Goal: Find specific page/section: Find specific page/section

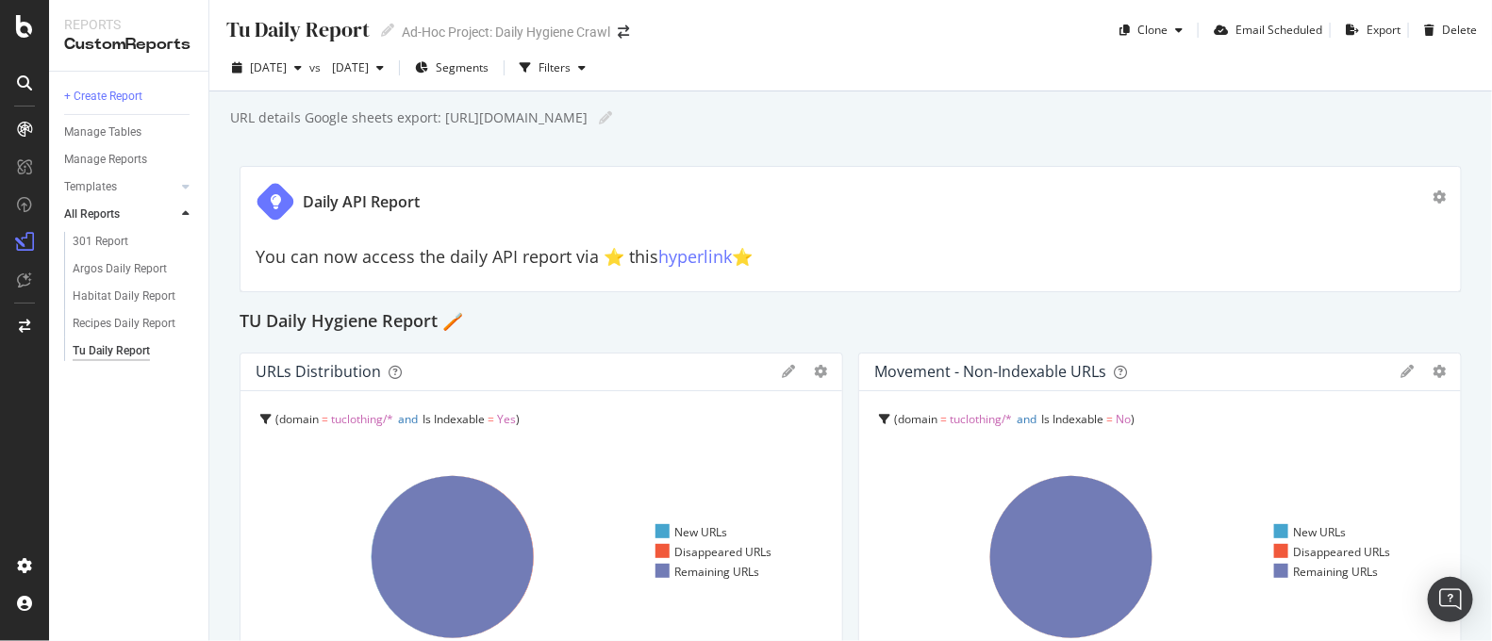
click at [125, 256] on div "Argos Daily Report" at bounding box center [136, 269] width 144 height 27
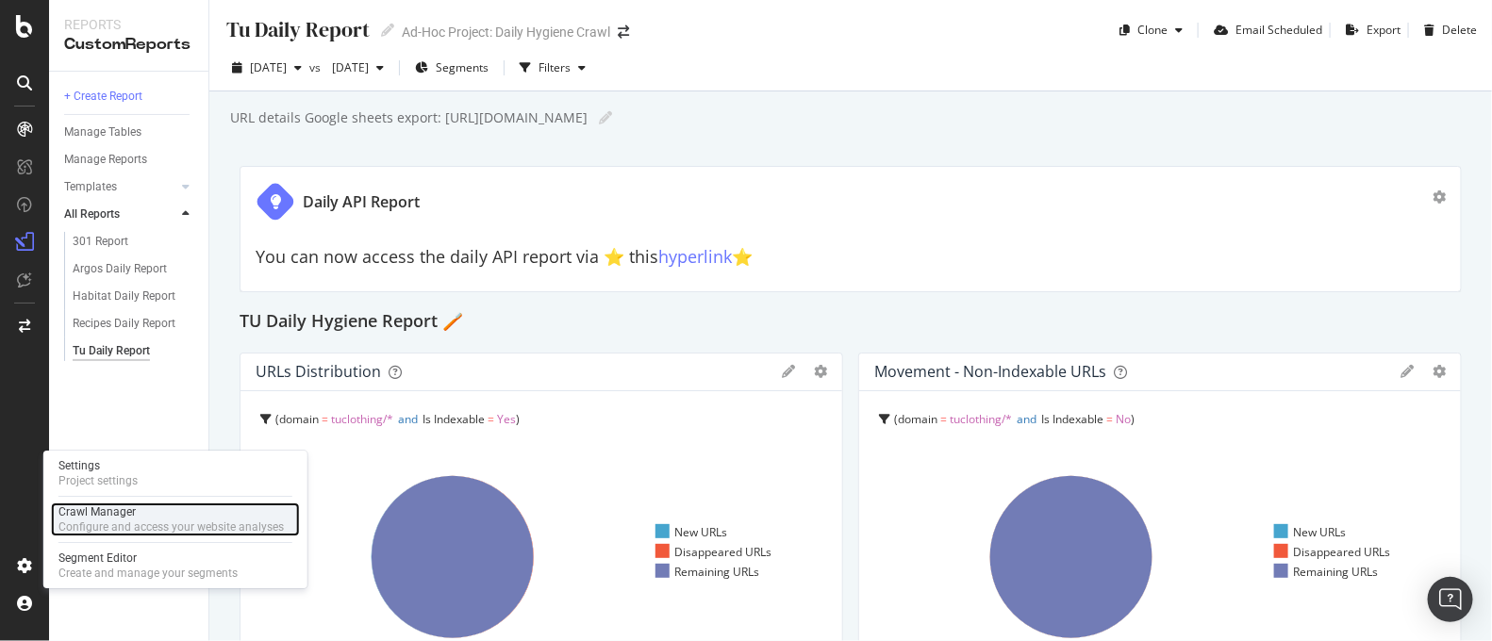
click at [108, 507] on div "Crawl Manager" at bounding box center [170, 512] width 225 height 15
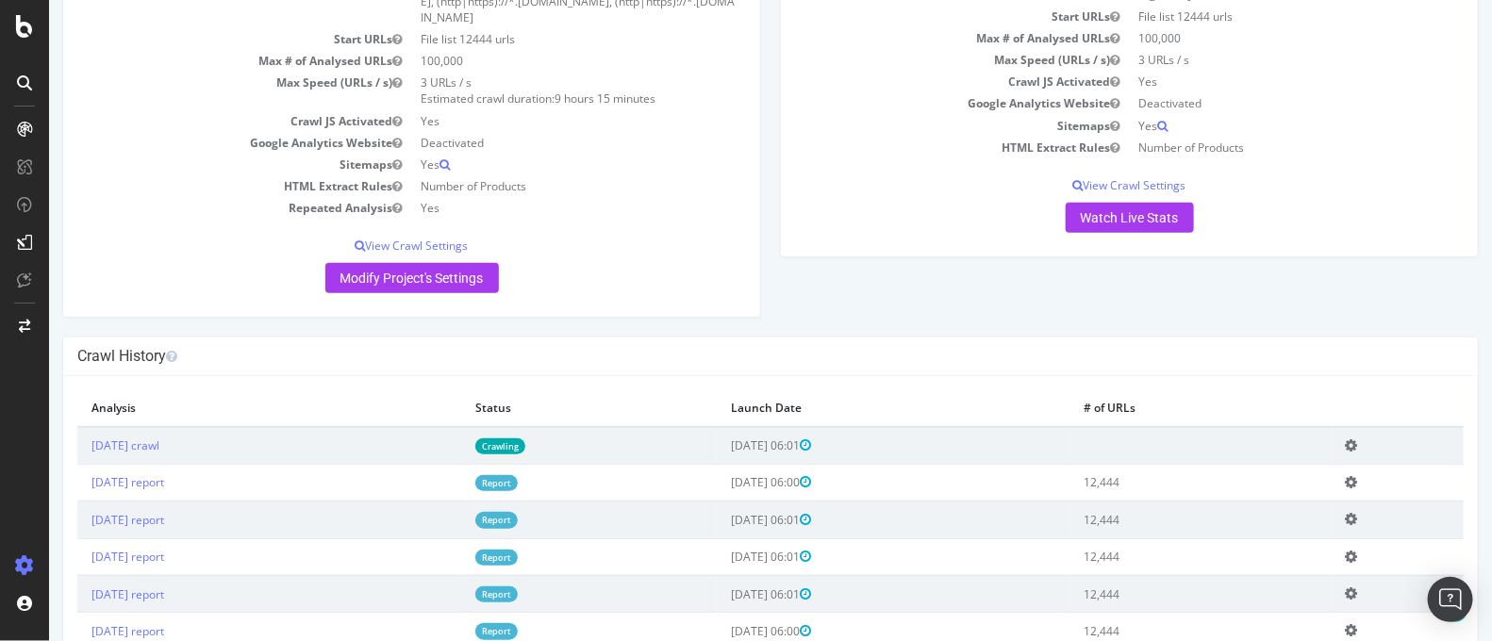
scroll to position [344, 0]
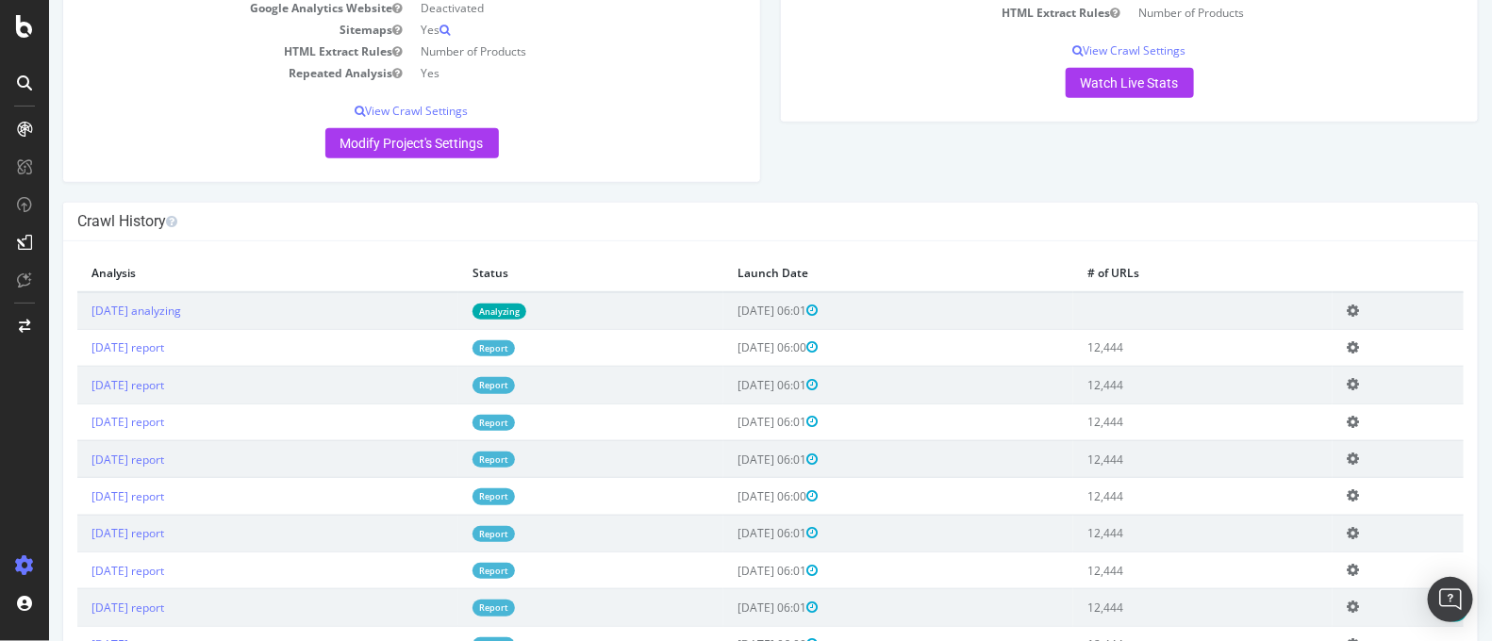
scroll to position [392, 0]
